Goal: Download file/media

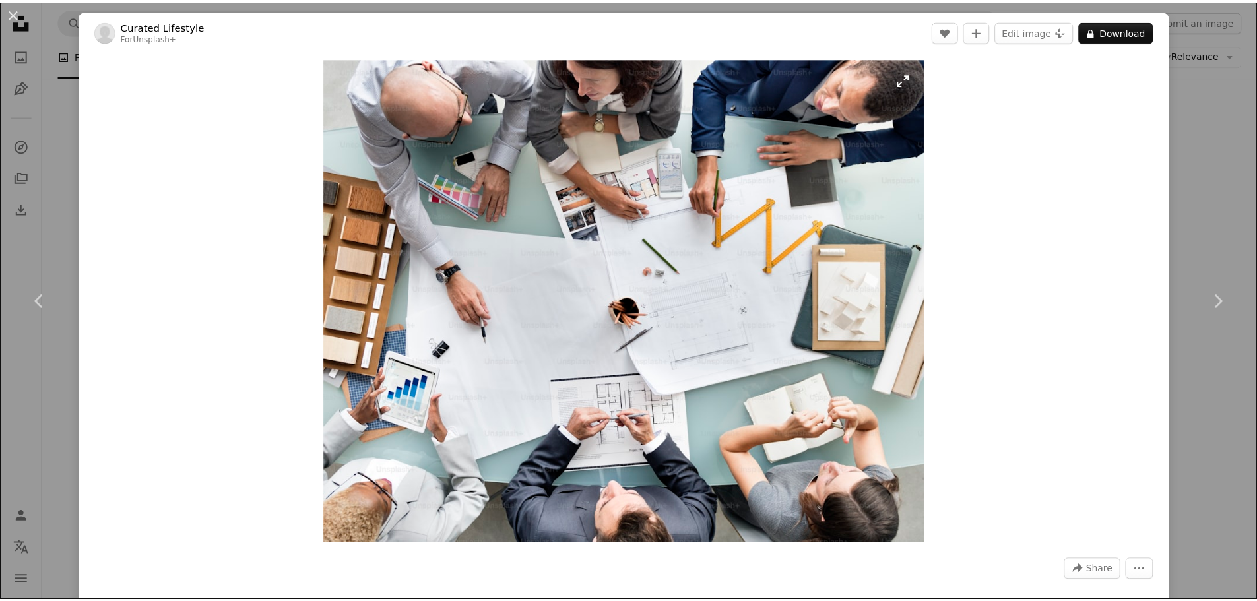
scroll to position [2111, 0]
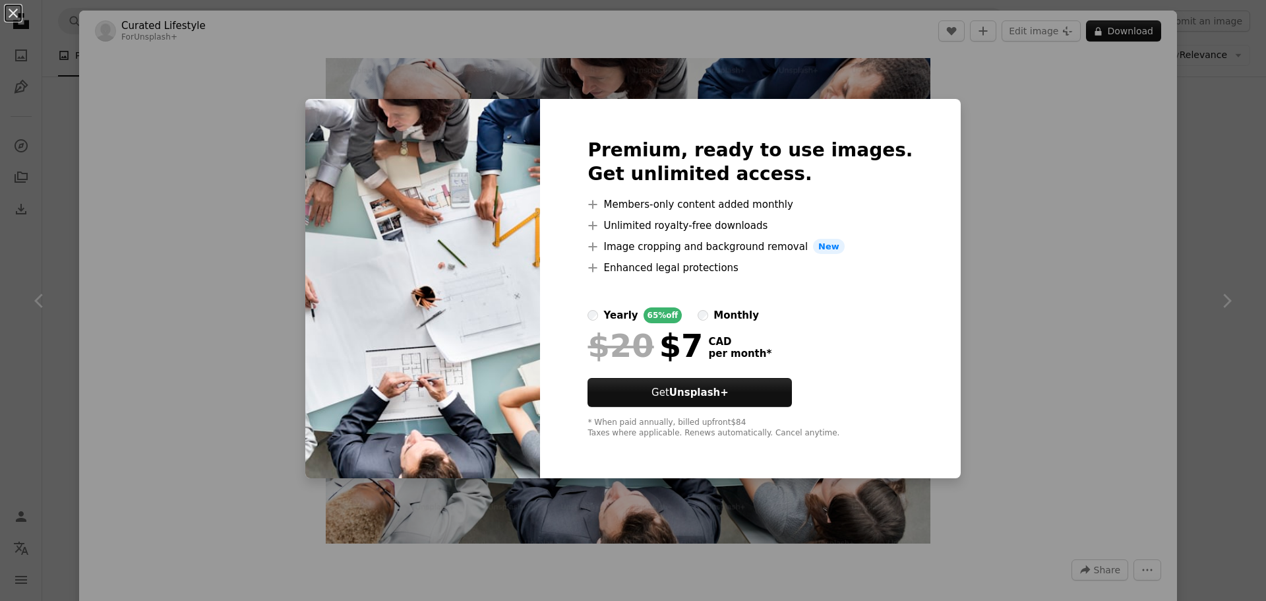
click at [994, 321] on div "An X shape Premium, ready to use images. Get unlimited access. A plus sign Memb…" at bounding box center [633, 300] width 1266 height 601
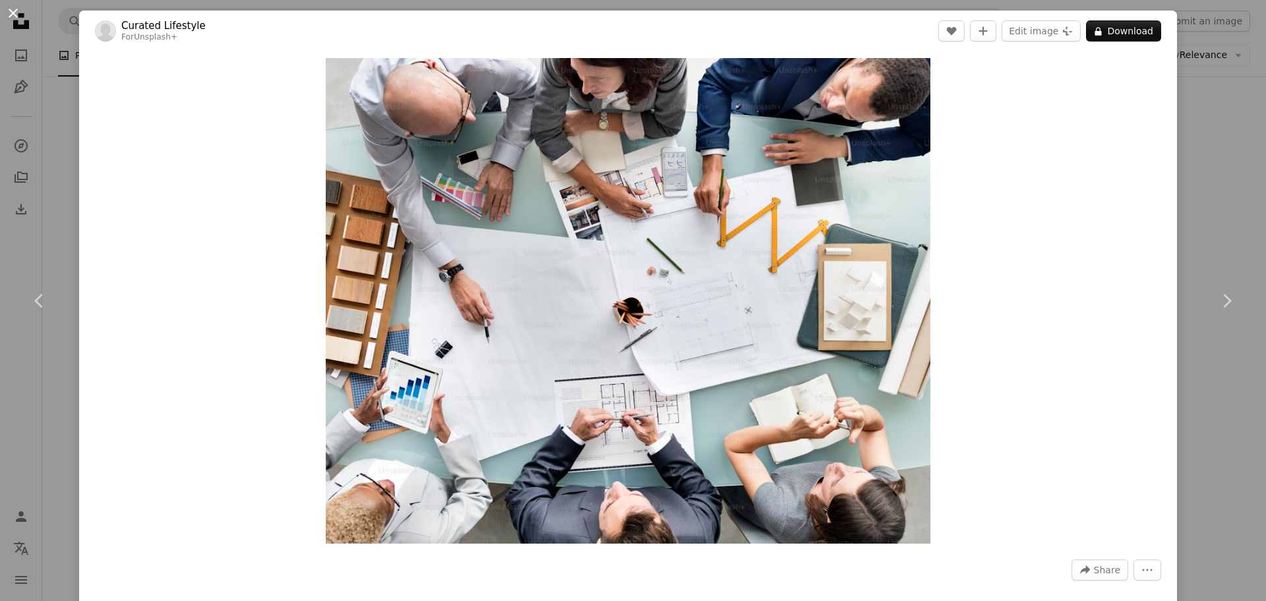
click at [13, 14] on button "An X shape" at bounding box center [13, 13] width 16 height 16
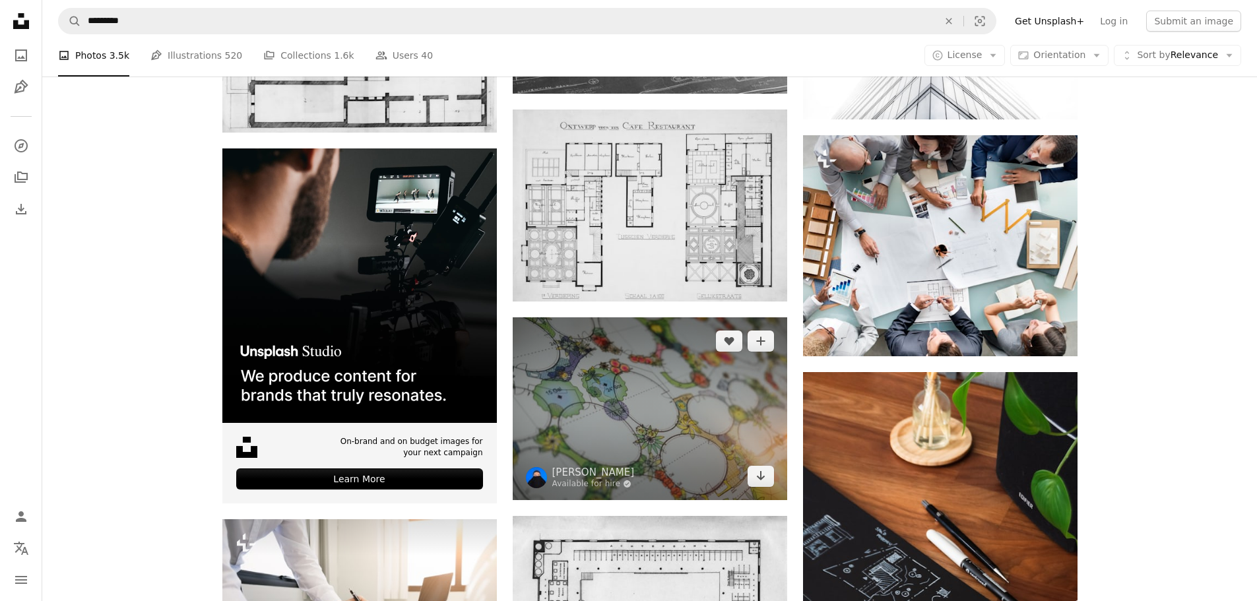
click at [632, 398] on img at bounding box center [650, 408] width 274 height 183
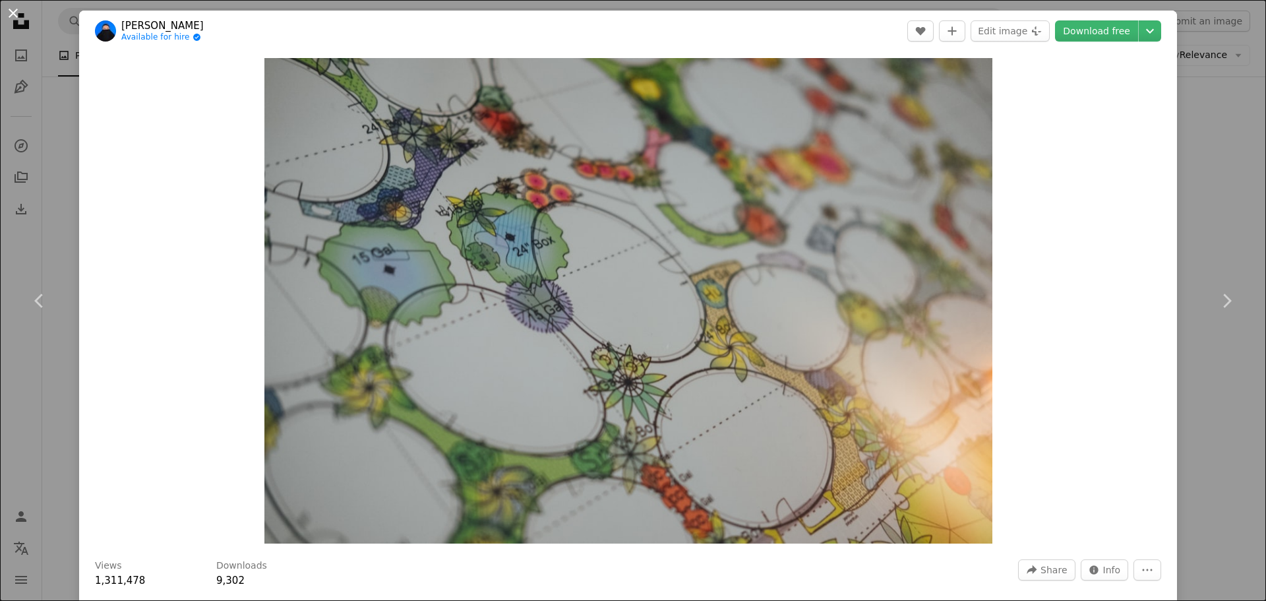
click at [14, 13] on button "An X shape" at bounding box center [13, 13] width 16 height 16
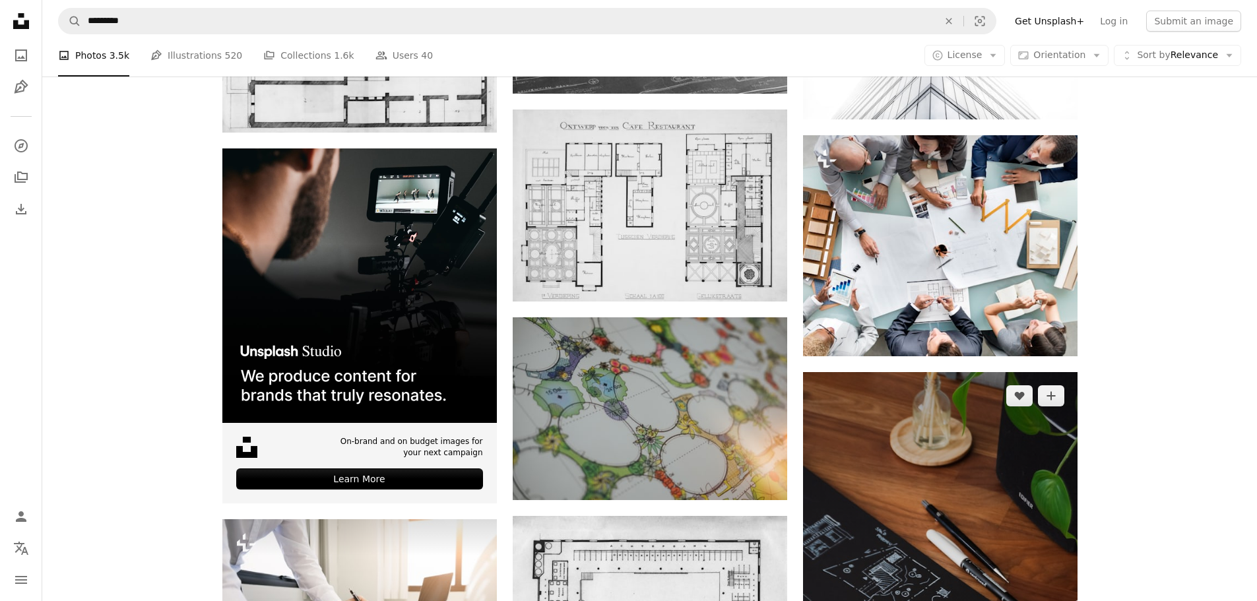
scroll to position [2375, 0]
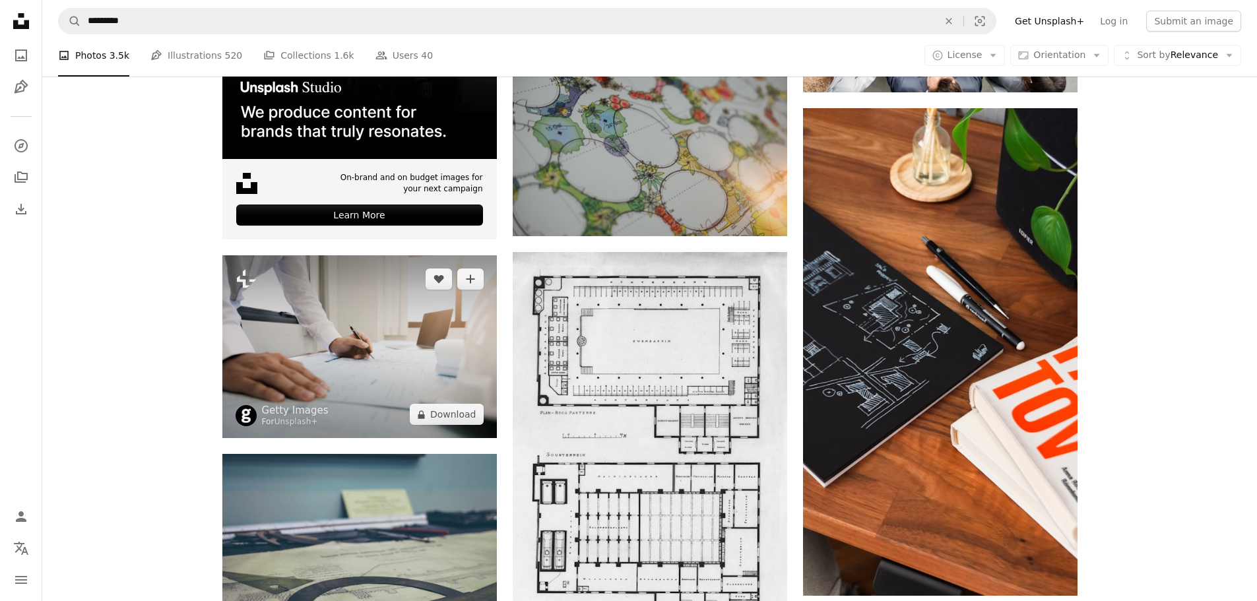
click at [323, 376] on img at bounding box center [359, 346] width 274 height 183
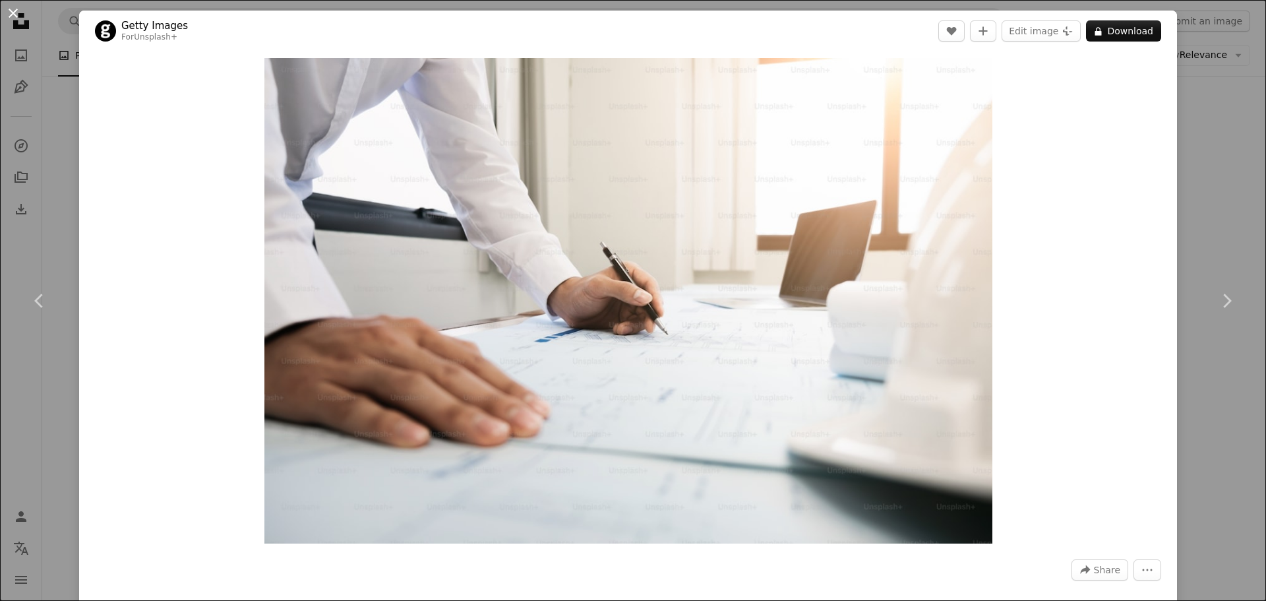
click at [13, 20] on button "An X shape" at bounding box center [13, 13] width 16 height 16
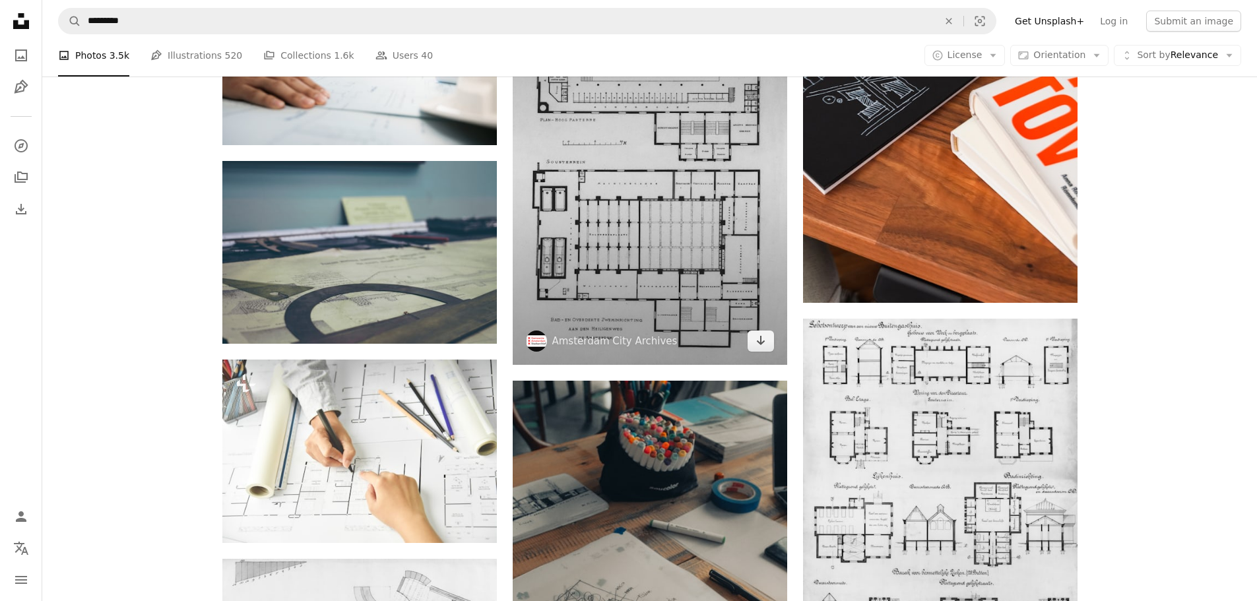
scroll to position [2704, 0]
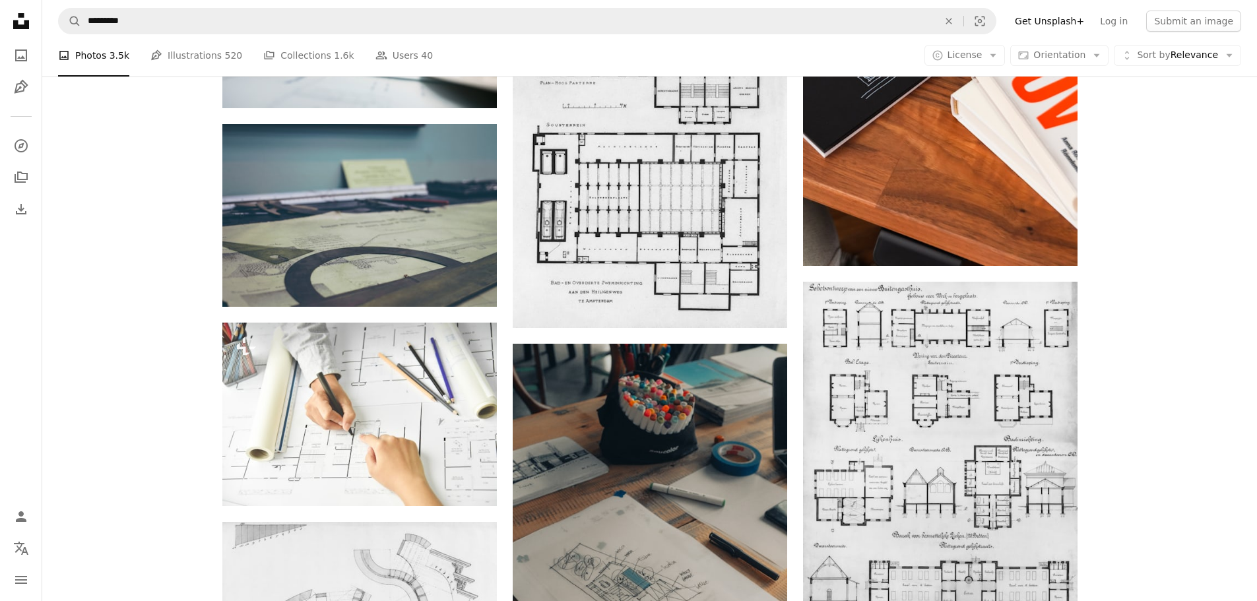
click at [592, 46] on div "A photo Photos 3.5k Pen Tool Illustrations 520 A stack of folders Collections 1…" at bounding box center [649, 55] width 1183 height 42
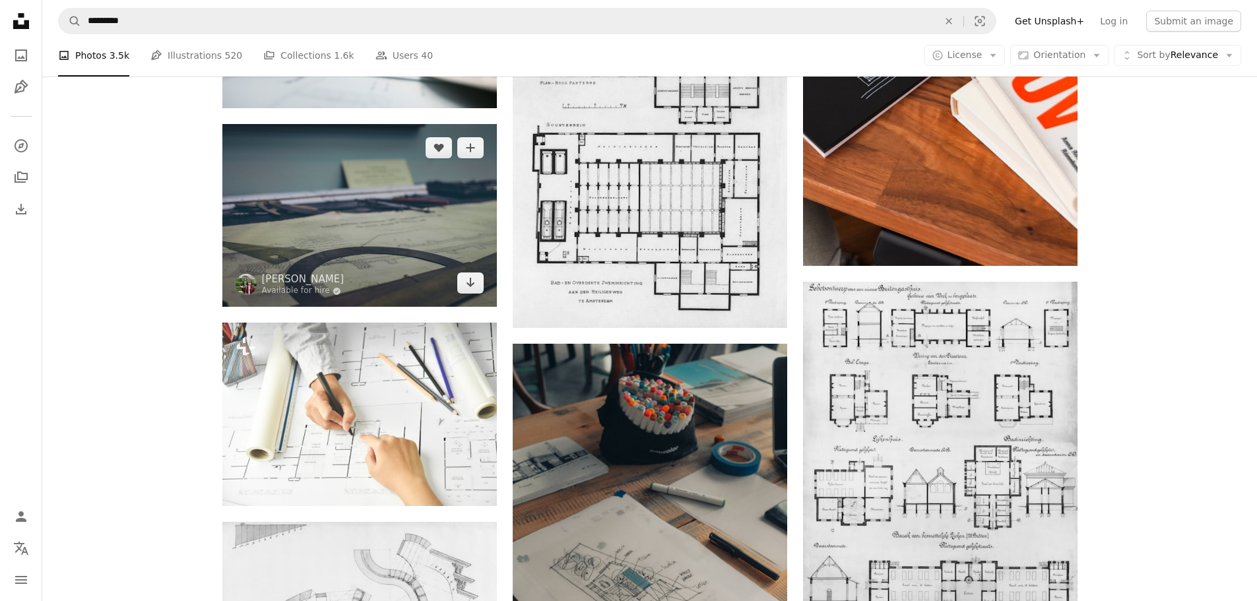
click at [362, 235] on img at bounding box center [359, 215] width 274 height 183
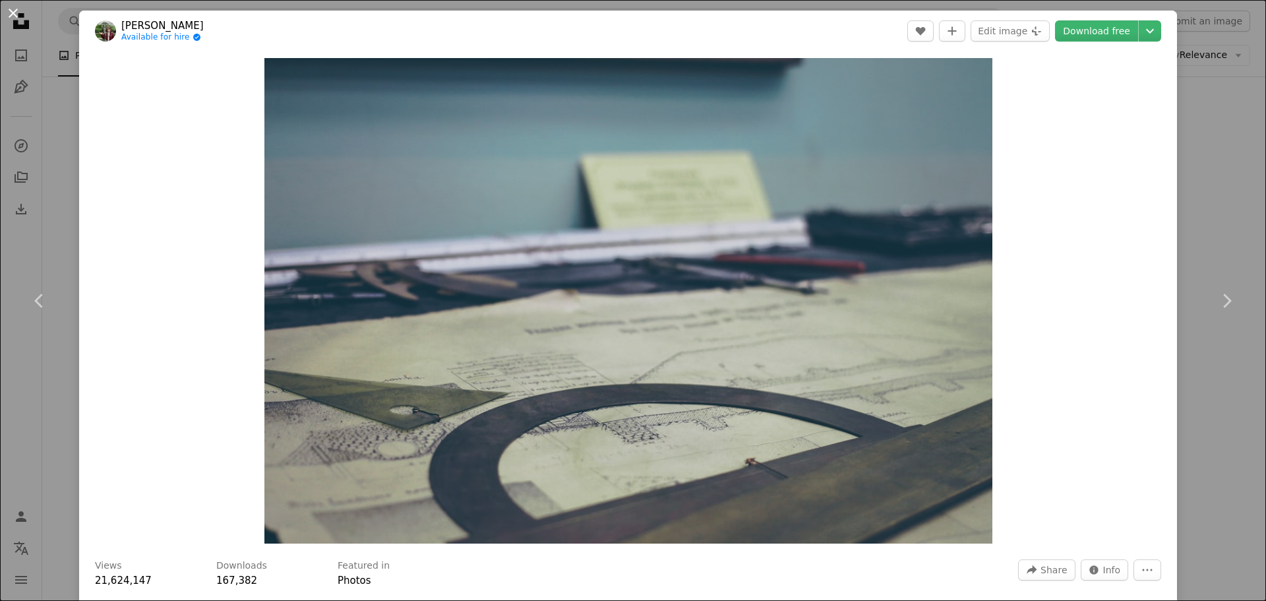
click at [10, 19] on button "An X shape" at bounding box center [13, 13] width 16 height 16
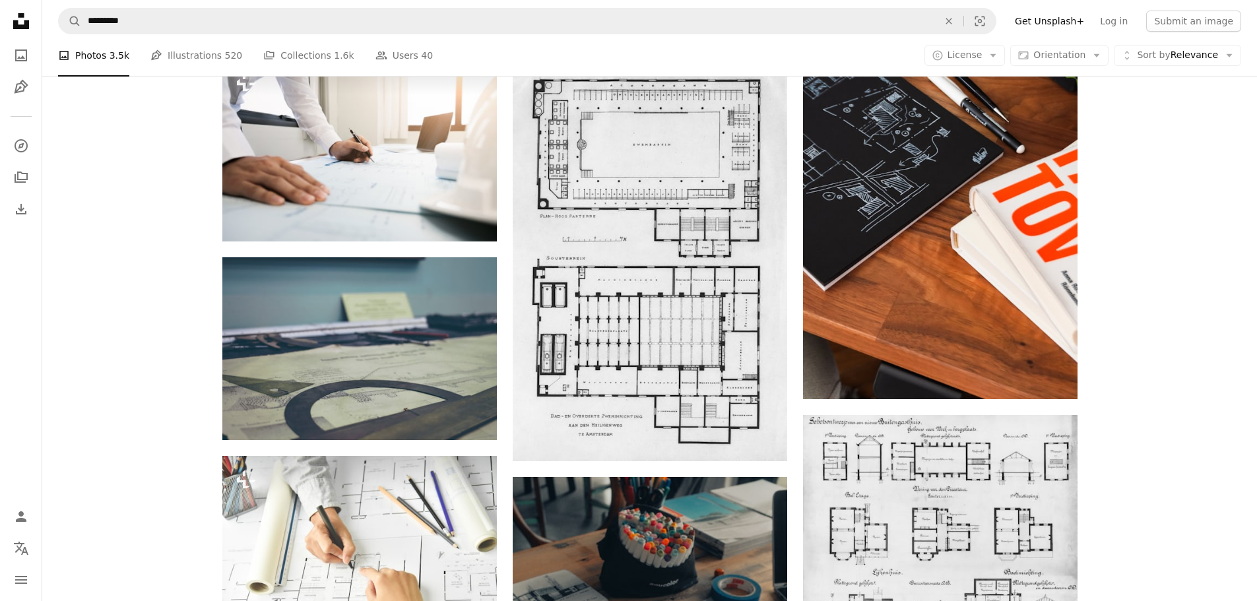
scroll to position [2507, 0]
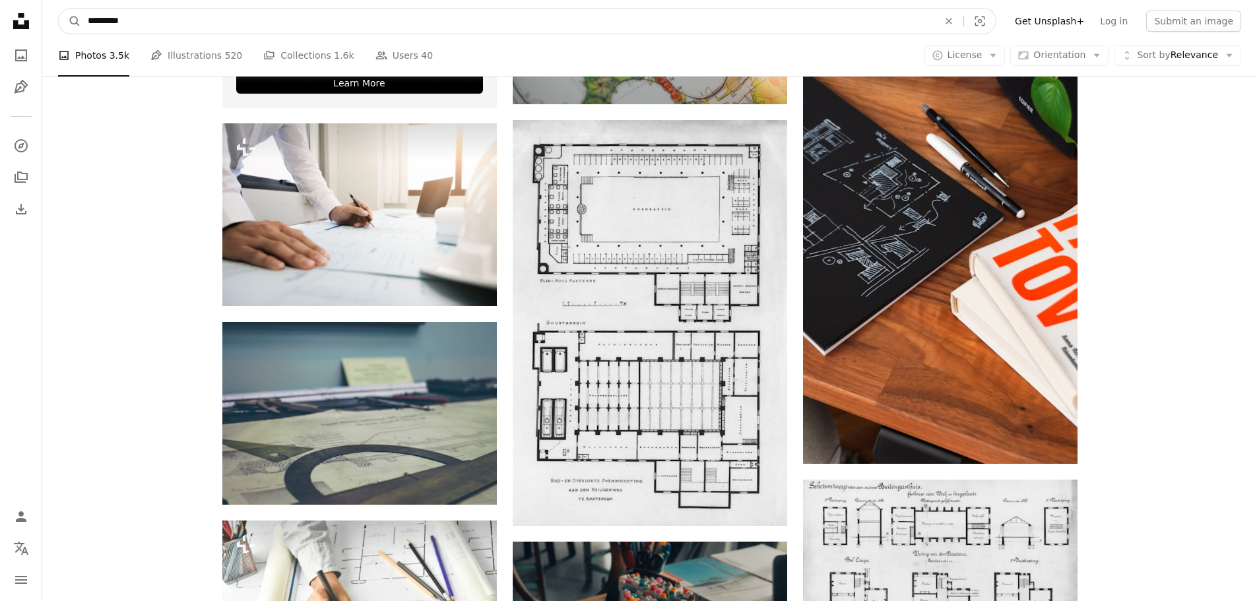
click at [120, 27] on input "*********" at bounding box center [507, 21] width 853 height 25
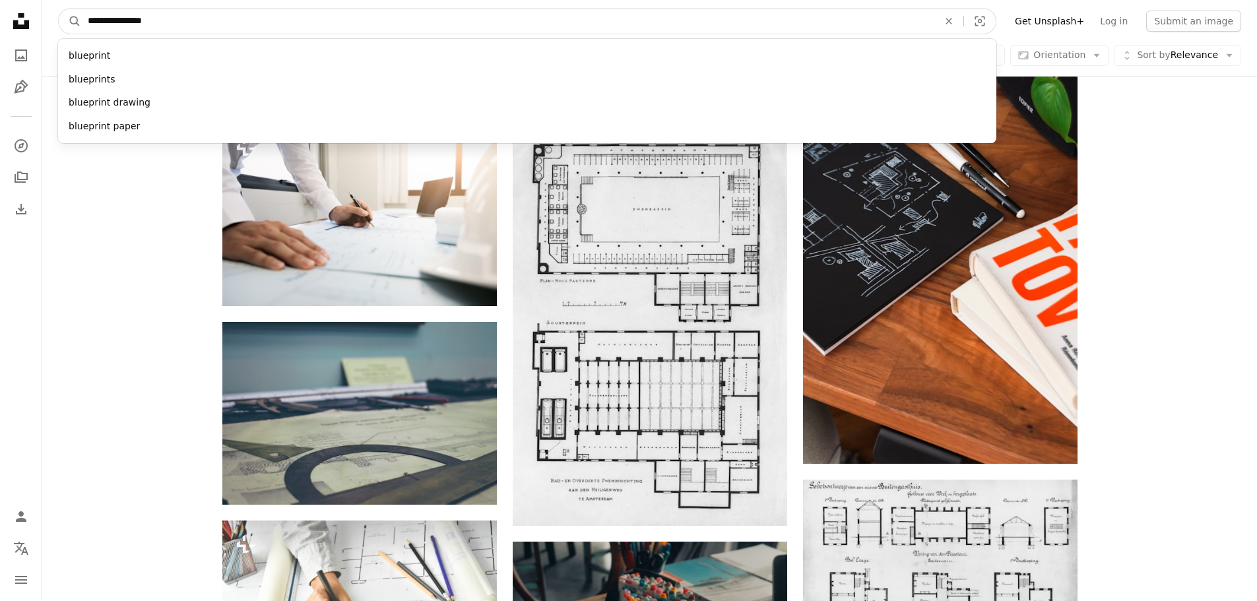
type input "**********"
click button "A magnifying glass" at bounding box center [70, 21] width 22 height 25
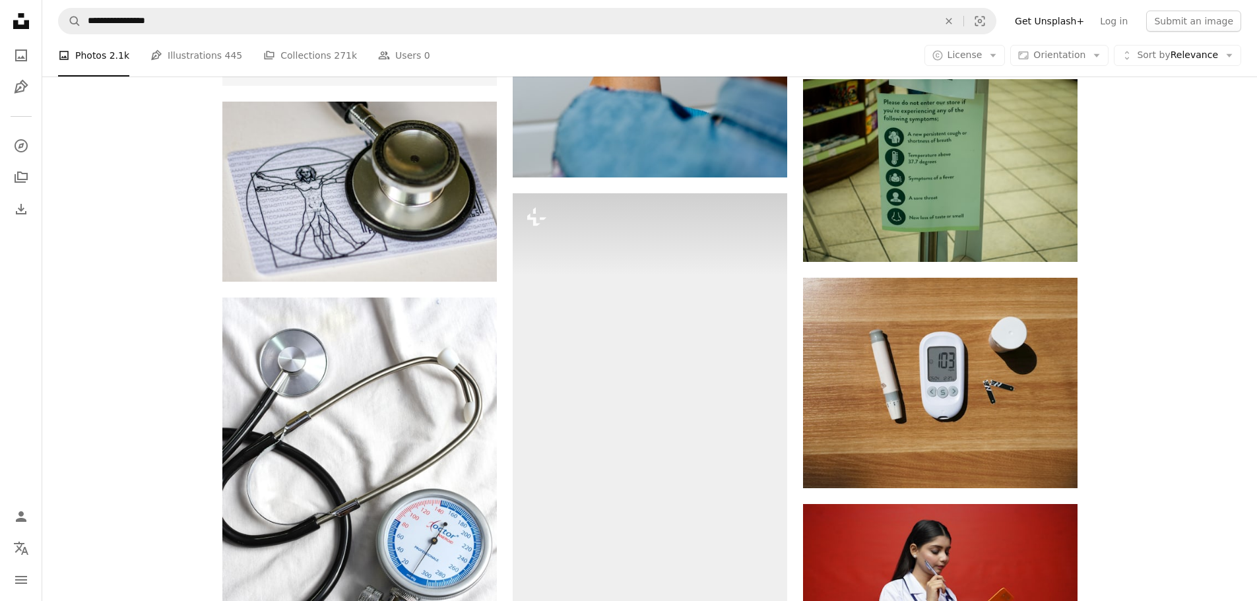
scroll to position [2375, 0]
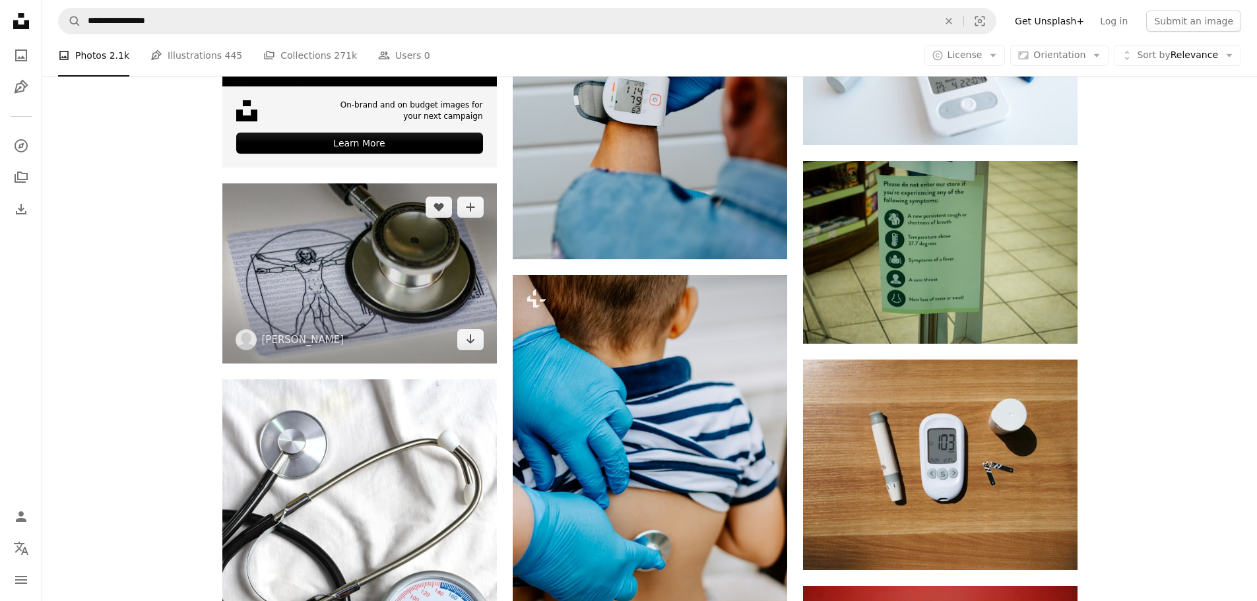
click at [348, 246] on img at bounding box center [359, 273] width 274 height 180
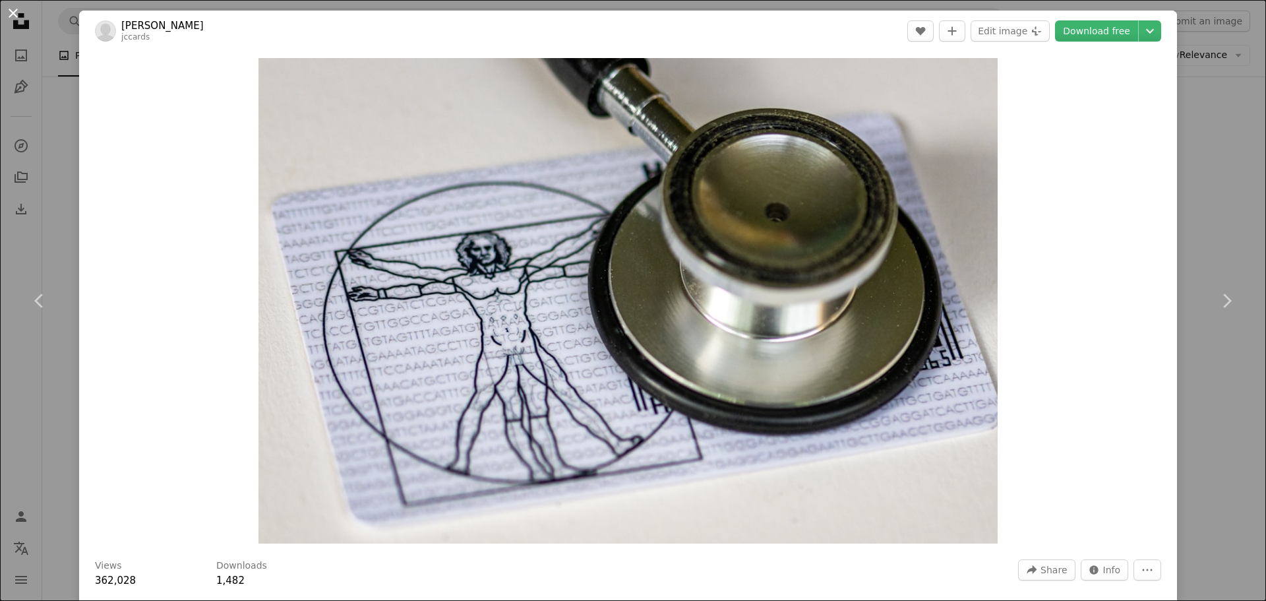
click at [15, 11] on button "An X shape" at bounding box center [13, 13] width 16 height 16
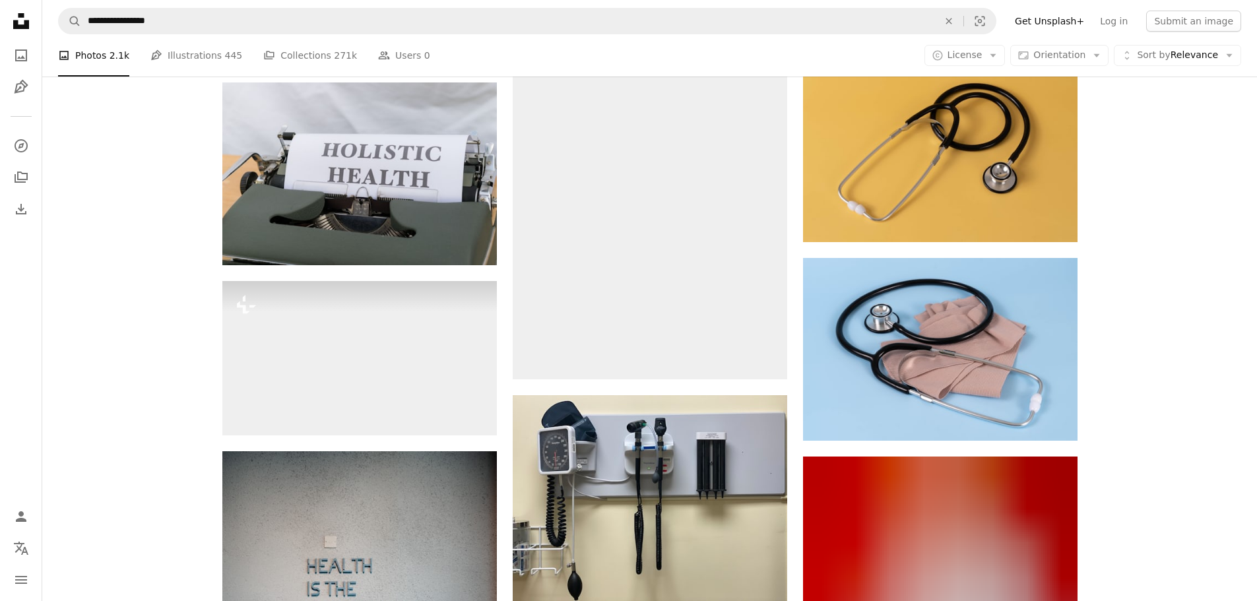
scroll to position [3100, 0]
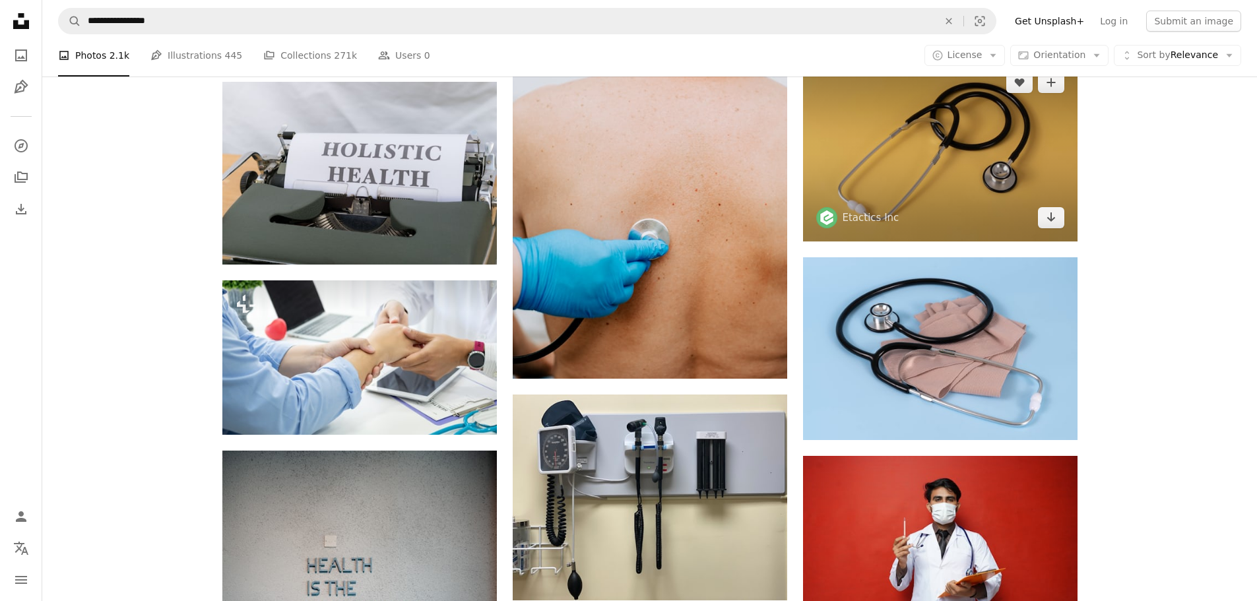
click at [940, 146] on img at bounding box center [940, 150] width 274 height 183
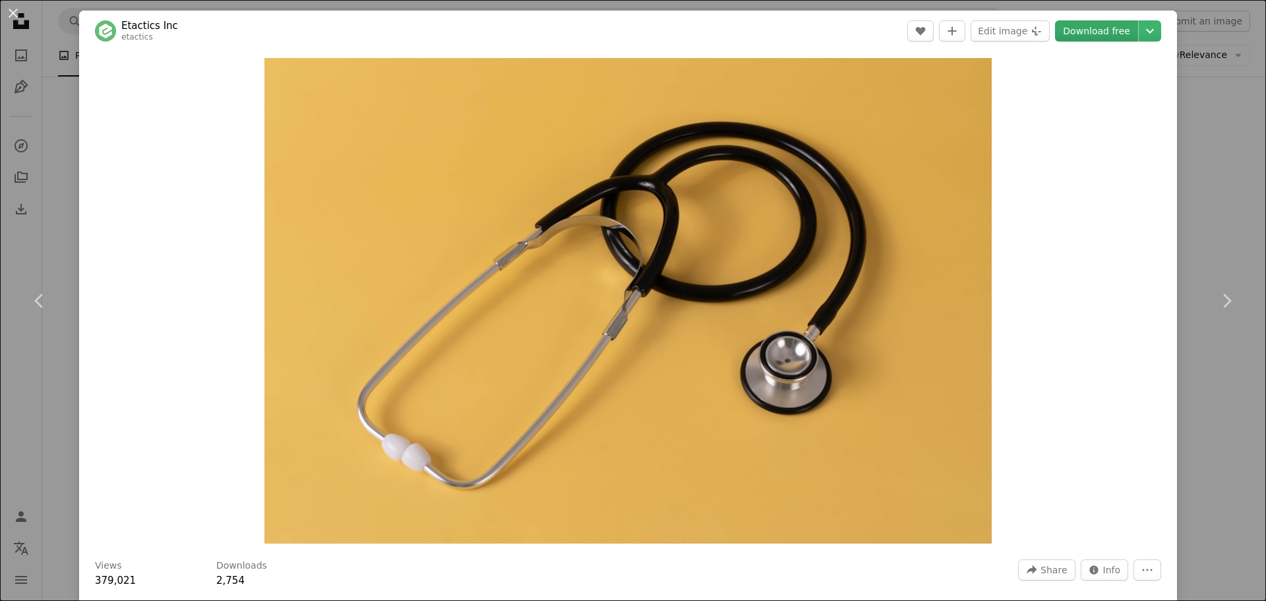
click at [1094, 32] on link "Download free" at bounding box center [1096, 30] width 83 height 21
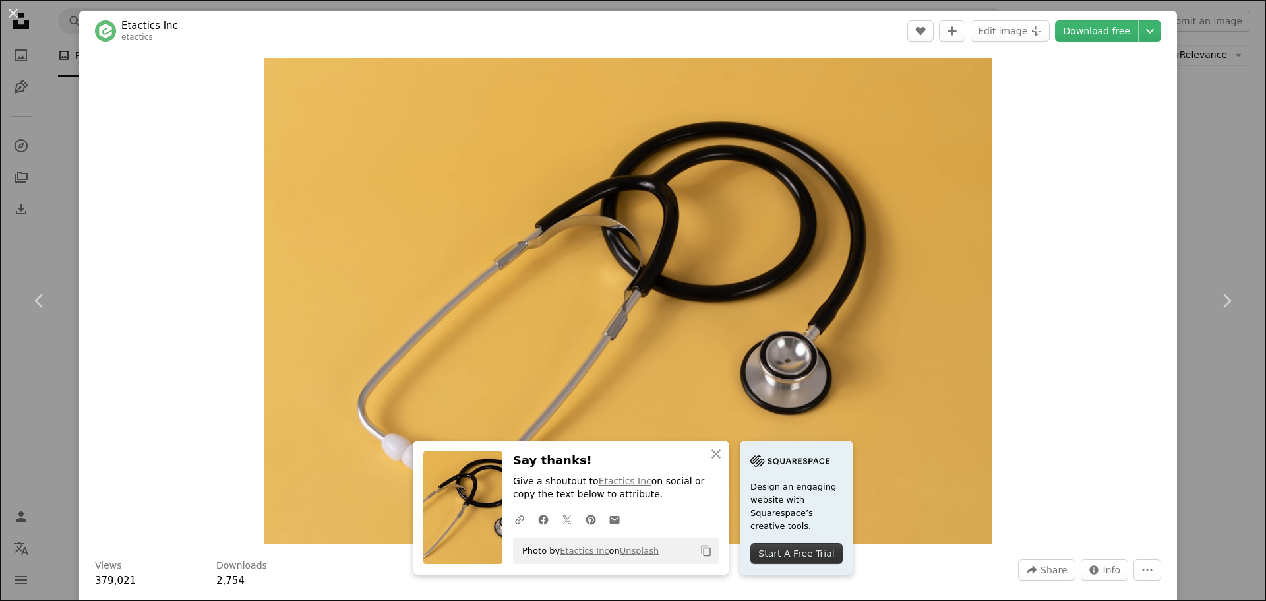
click at [16, 14] on button "An X shape" at bounding box center [13, 13] width 16 height 16
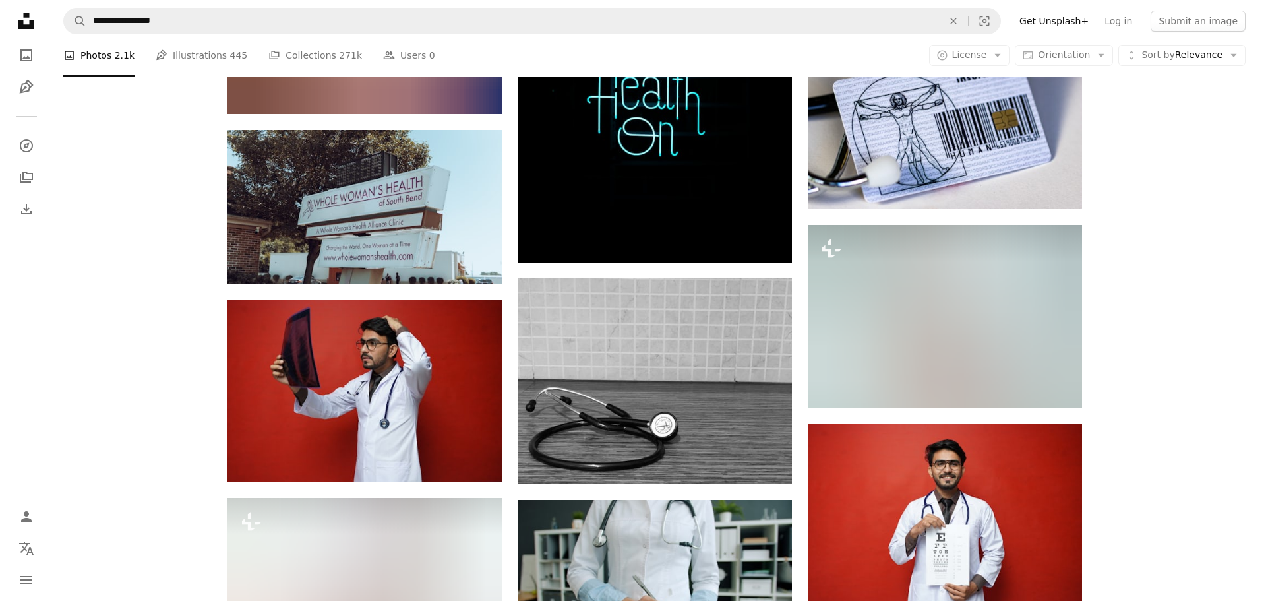
scroll to position [4947, 0]
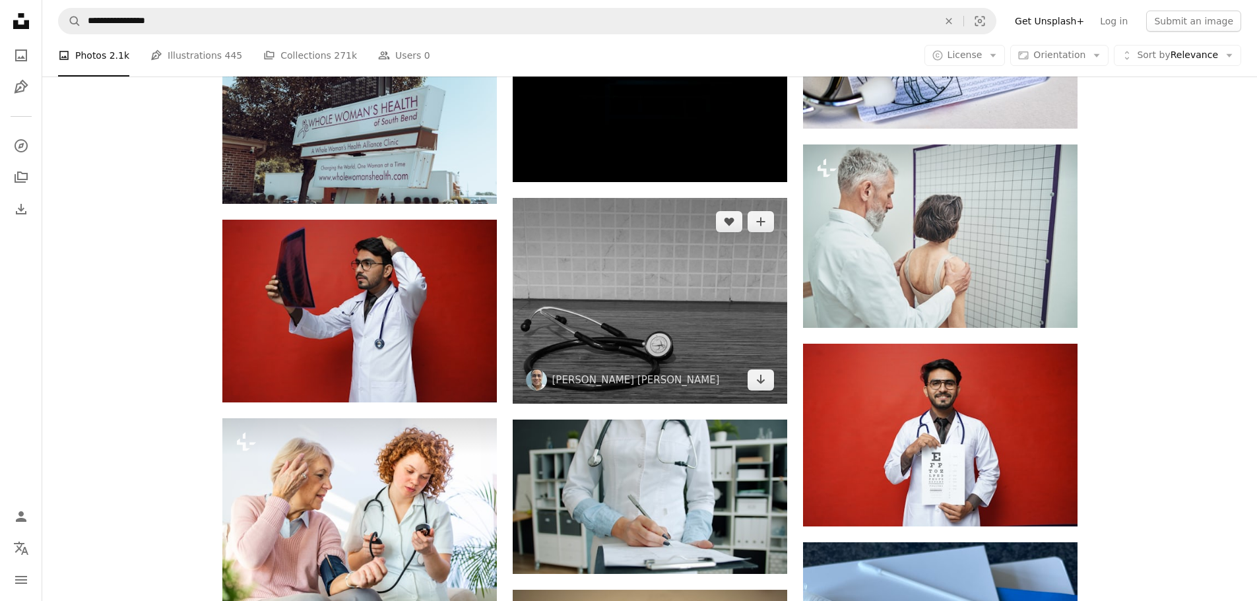
click at [692, 319] on img at bounding box center [650, 301] width 274 height 206
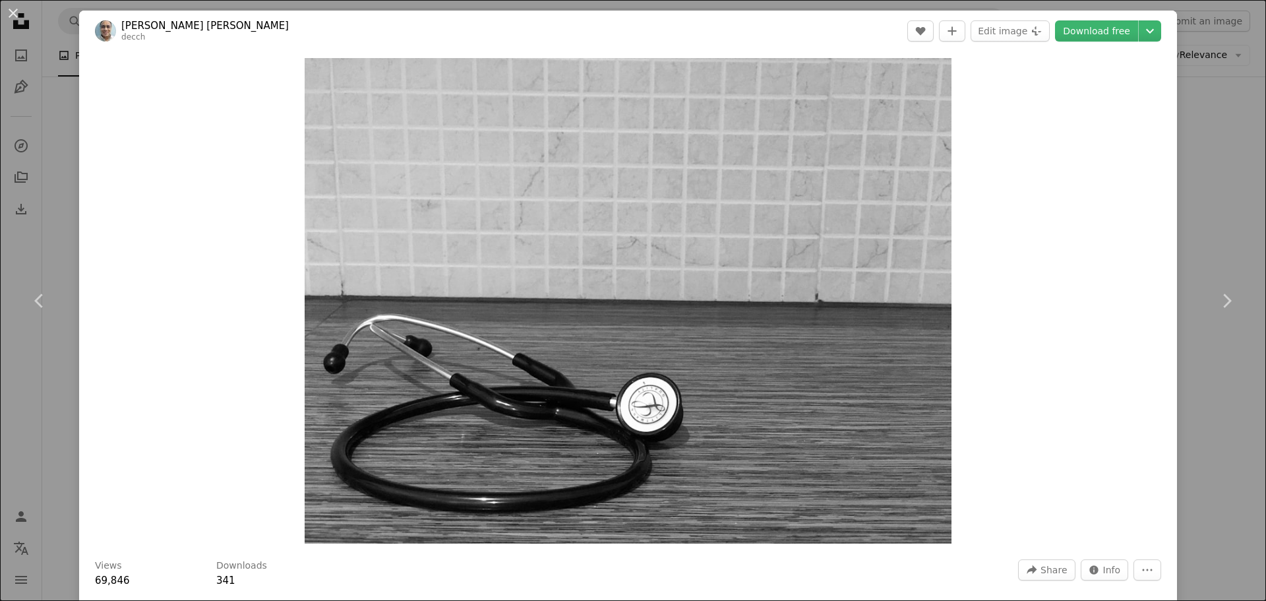
click at [1109, 18] on header "[PERSON_NAME] [PERSON_NAME] decch A heart A plus sign Edit image Plus sign for …" at bounding box center [628, 31] width 1098 height 41
click at [1108, 32] on link "Download free" at bounding box center [1096, 30] width 83 height 21
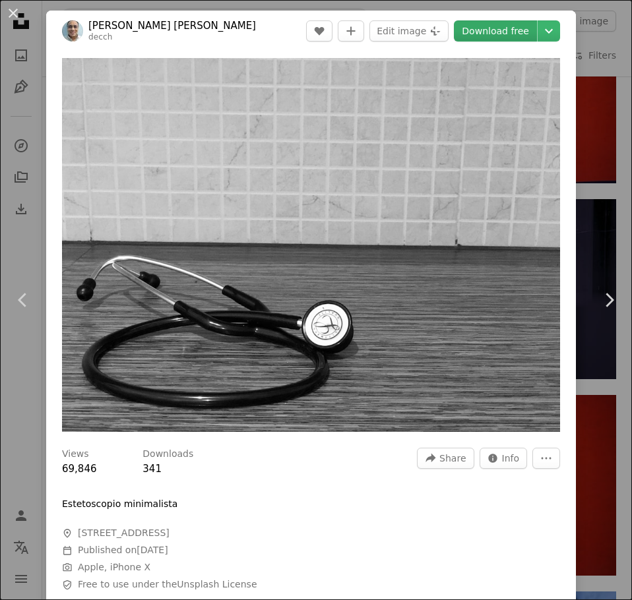
scroll to position [26135, 0]
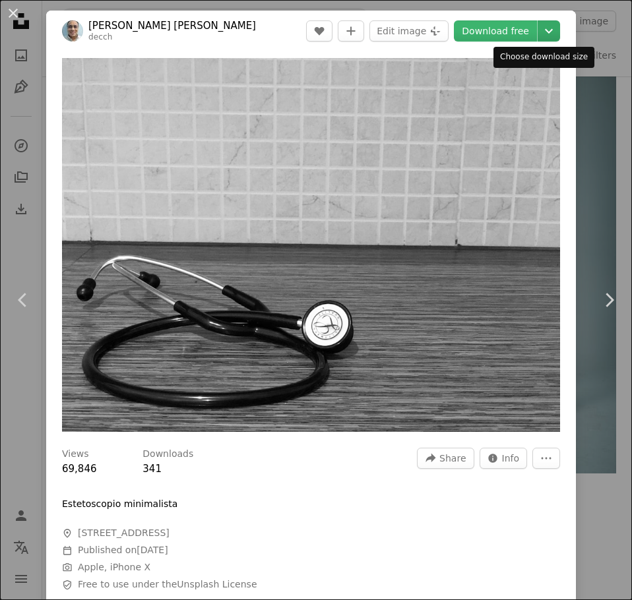
click at [541, 26] on icon "Chevron down" at bounding box center [548, 31] width 21 height 16
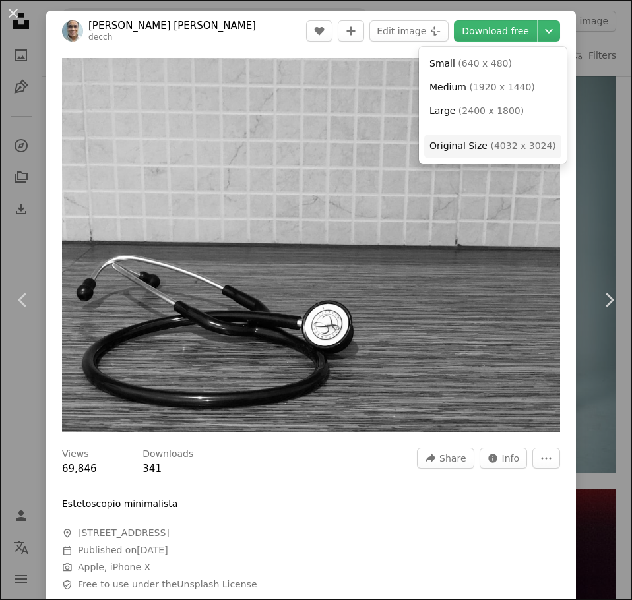
click at [494, 139] on link "Original Size ( 4032 x 3024 )" at bounding box center [492, 147] width 137 height 24
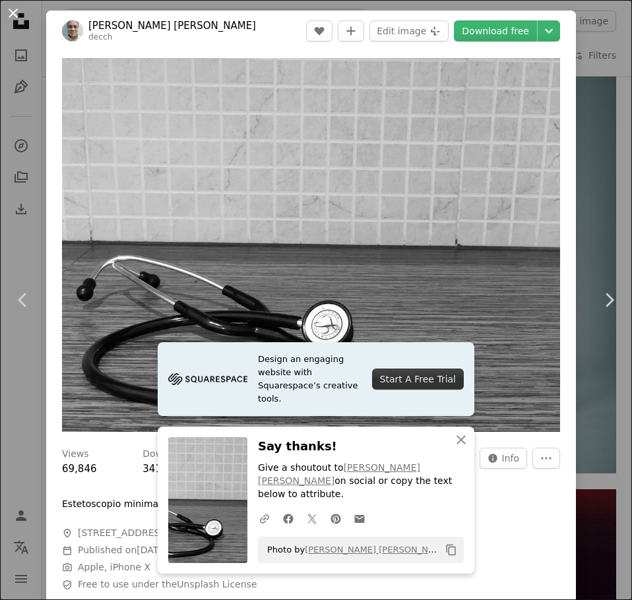
click at [11, 16] on button "An X shape" at bounding box center [13, 13] width 16 height 16
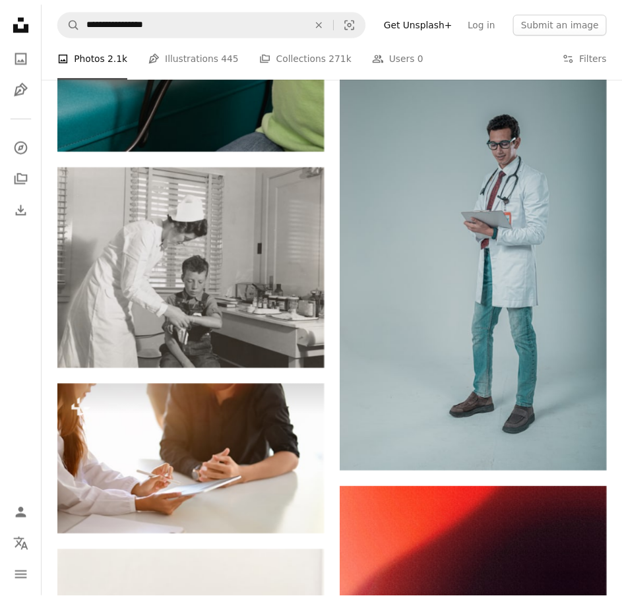
scroll to position [4947, 0]
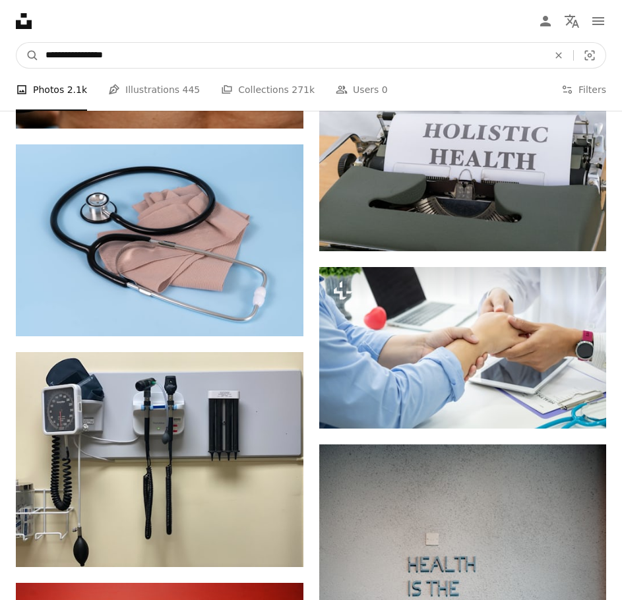
click at [171, 43] on input "**********" at bounding box center [291, 55] width 505 height 25
type input "*******"
click button "A magnifying glass" at bounding box center [27, 55] width 22 height 25
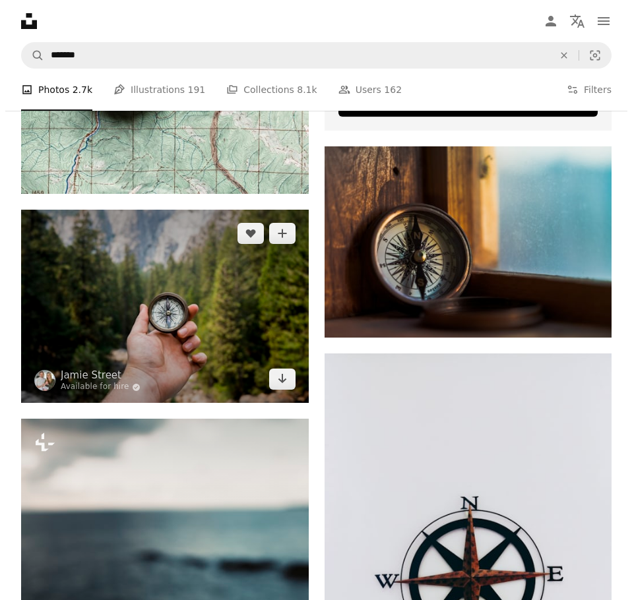
scroll to position [528, 0]
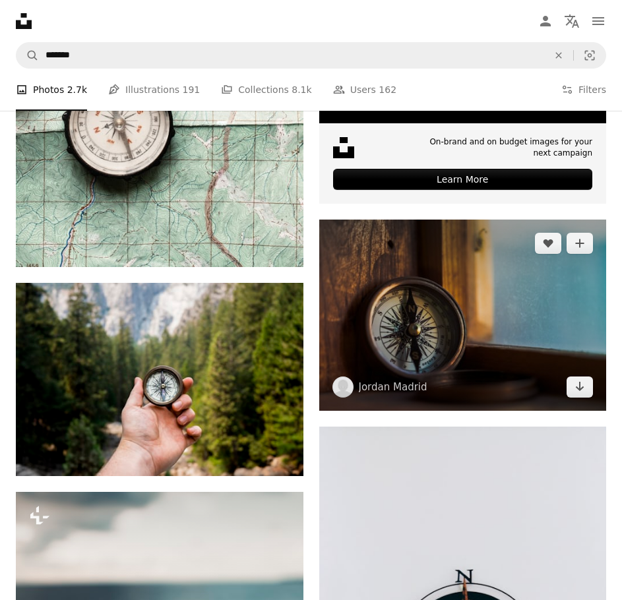
click at [435, 220] on img at bounding box center [463, 315] width 288 height 191
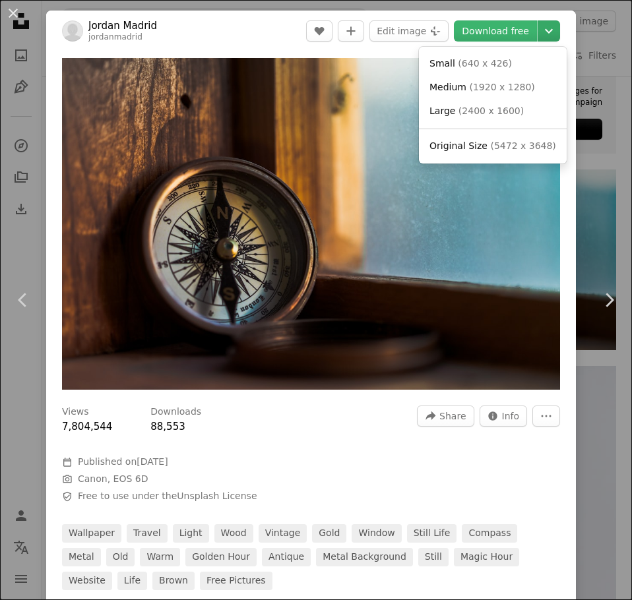
click at [538, 26] on icon "Chevron down" at bounding box center [548, 31] width 21 height 16
click at [499, 31] on dialog "An X shape Chevron left Chevron right Jordan Madrid jordanmadrid A heart A plus…" at bounding box center [316, 300] width 632 height 600
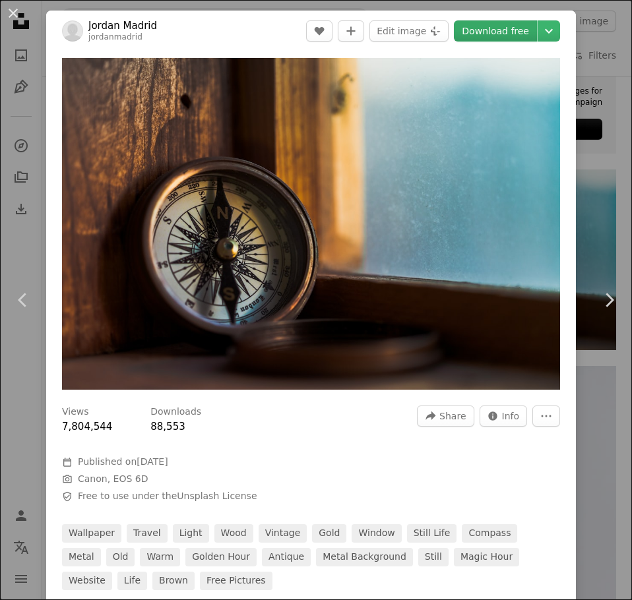
click at [491, 38] on link "Download free" at bounding box center [495, 30] width 83 height 21
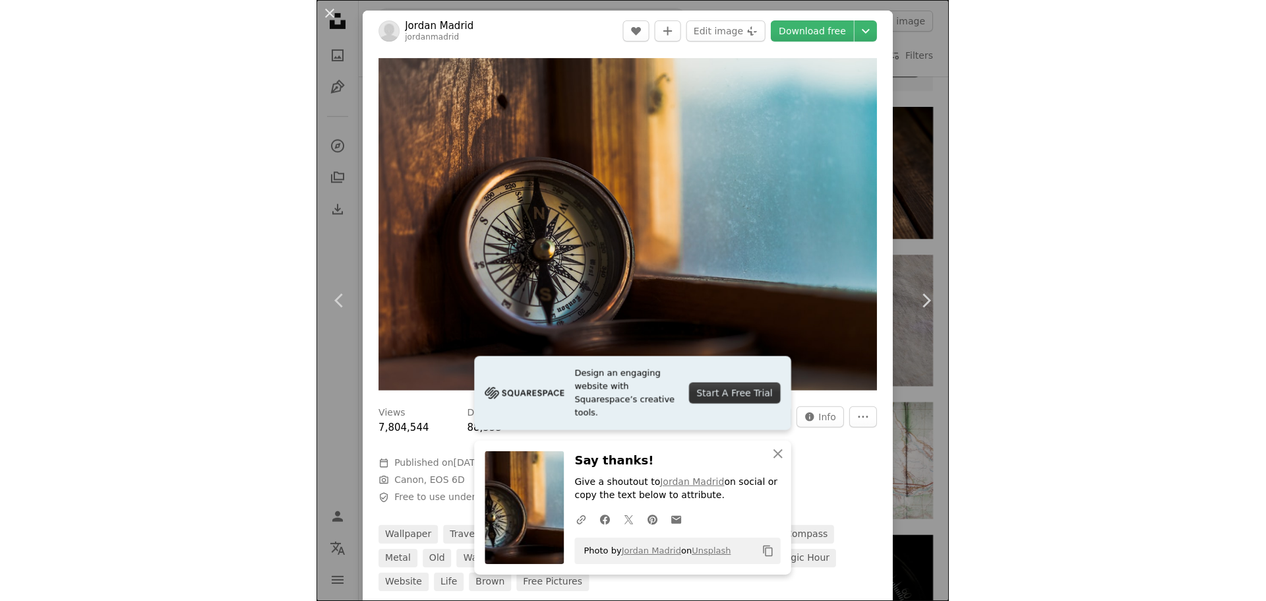
scroll to position [548, 0]
